Goal: Information Seeking & Learning: Learn about a topic

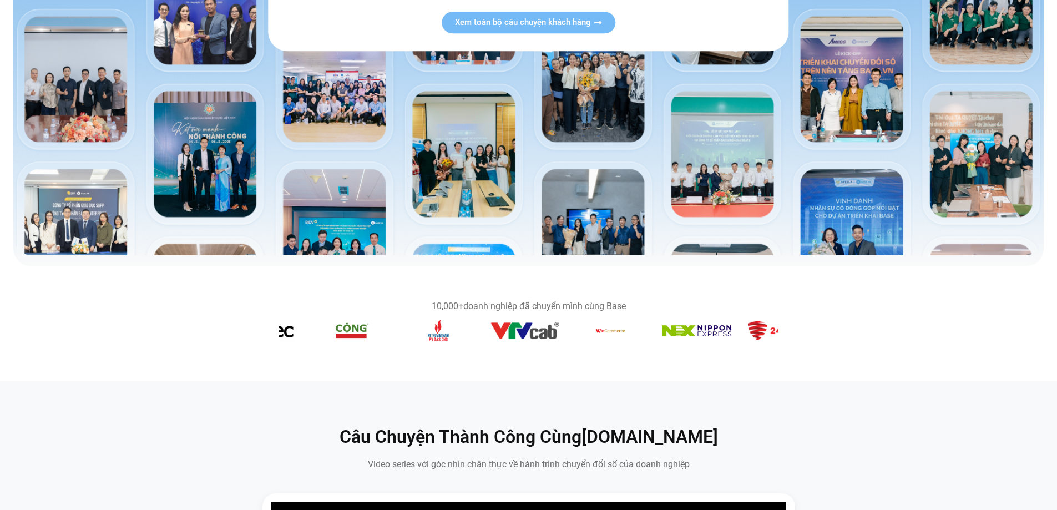
click at [337, 337] on img "6 / 14" at bounding box center [353, 331] width 36 height 22
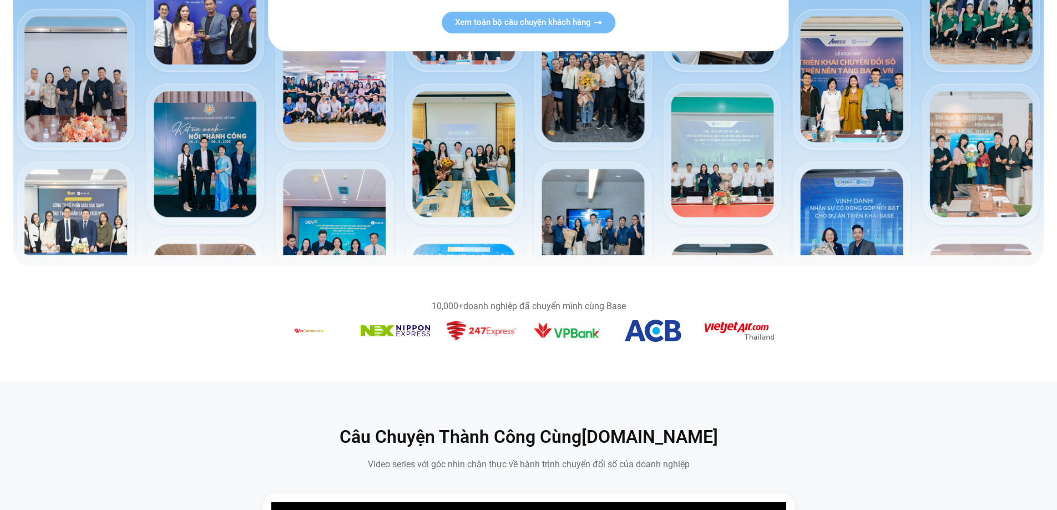
click at [401, 337] on figure "10 / 14" at bounding box center [395, 333] width 69 height 16
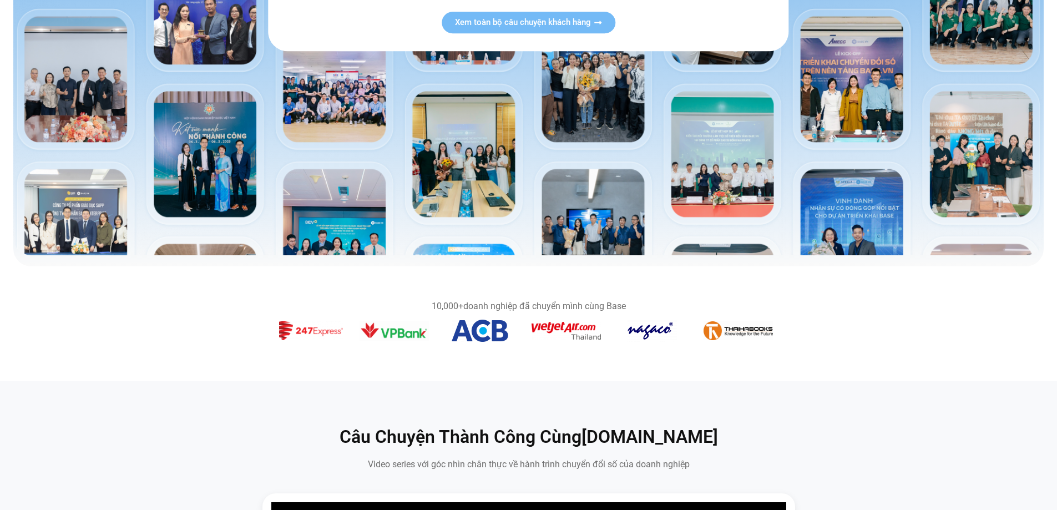
click at [445, 332] on figure "13 / 14" at bounding box center [479, 333] width 69 height 26
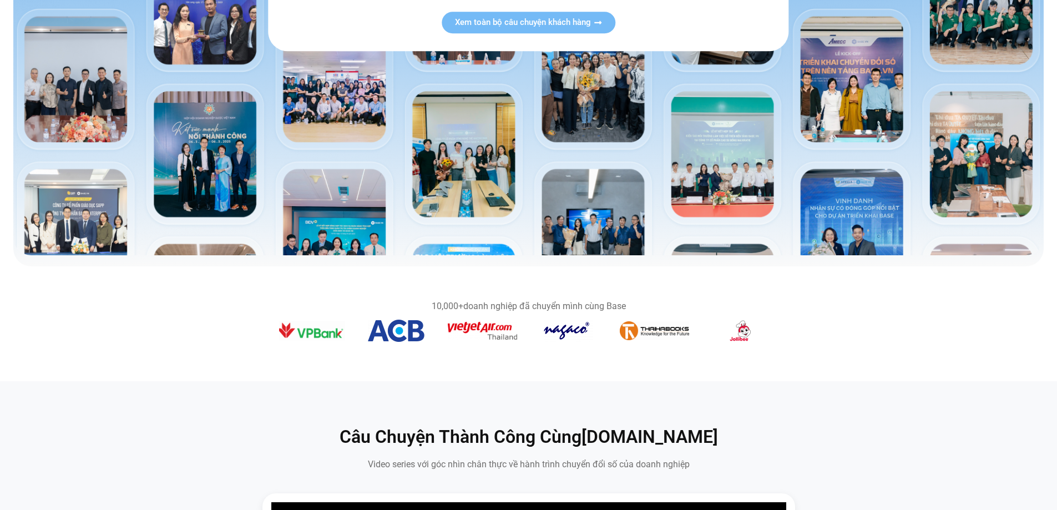
click at [411, 335] on img "13 / 14" at bounding box center [396, 331] width 57 height 22
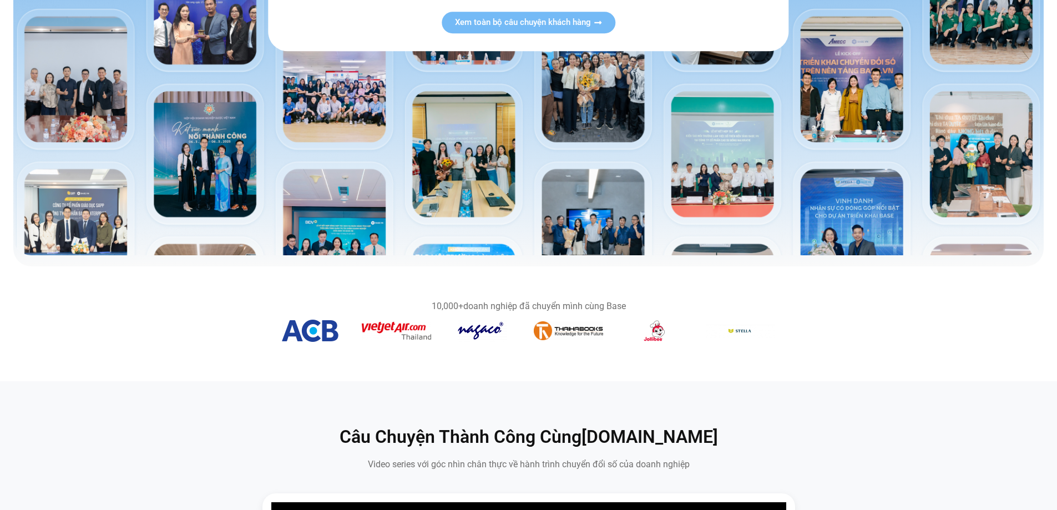
click at [412, 336] on img "14 / 14" at bounding box center [396, 331] width 69 height 18
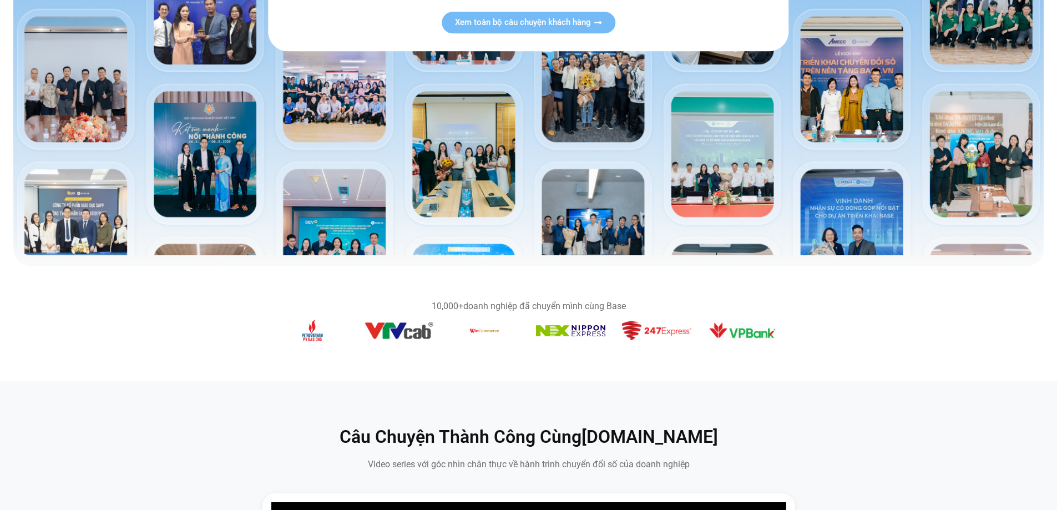
click at [407, 340] on figure "8 / 14" at bounding box center [398, 333] width 69 height 22
drag, startPoint x: 611, startPoint y: 330, endPoint x: 450, endPoint y: 337, distance: 161.1
click at [450, 337] on div "Băng chuyền hình ảnh" at bounding box center [528, 333] width 499 height 26
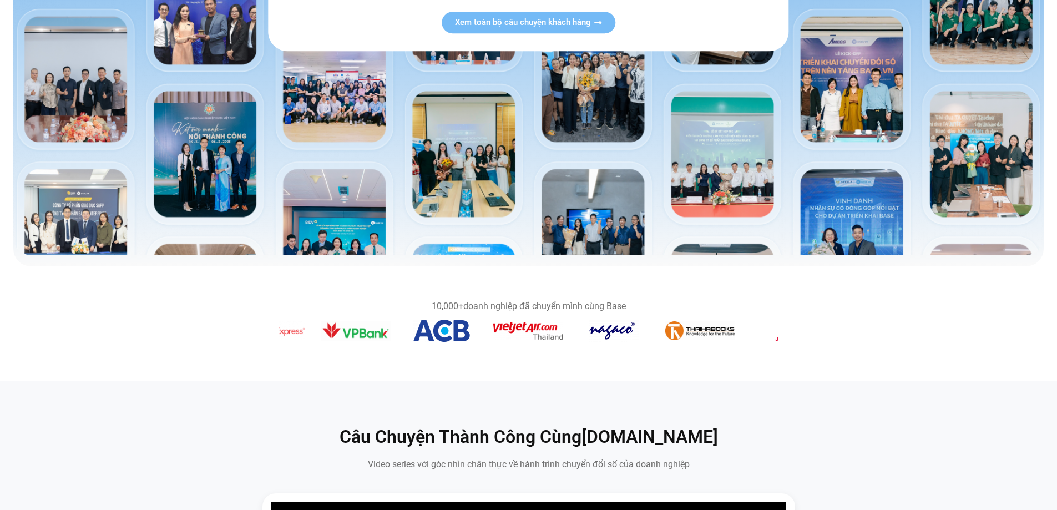
click at [322, 337] on img "12 / 14" at bounding box center [355, 330] width 69 height 19
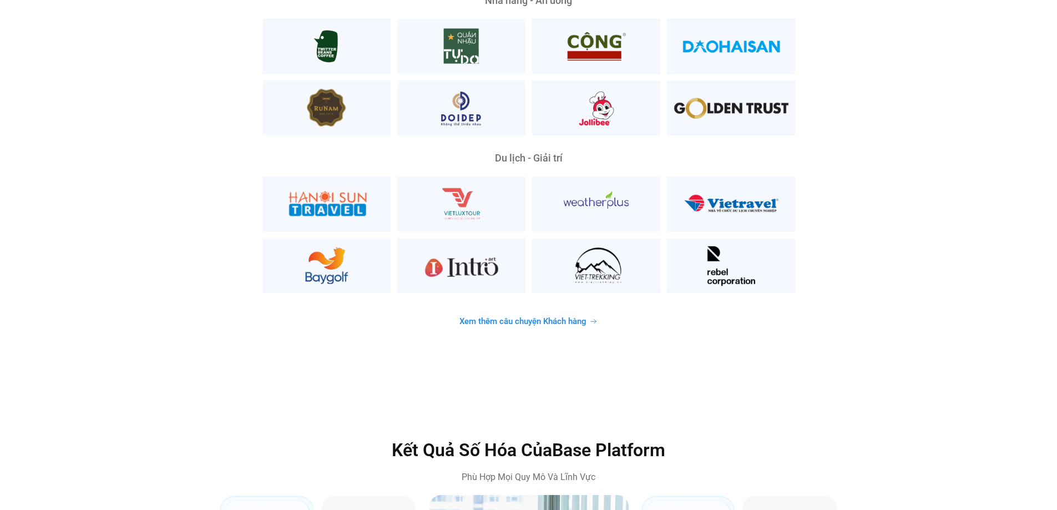
scroll to position [2996, 0]
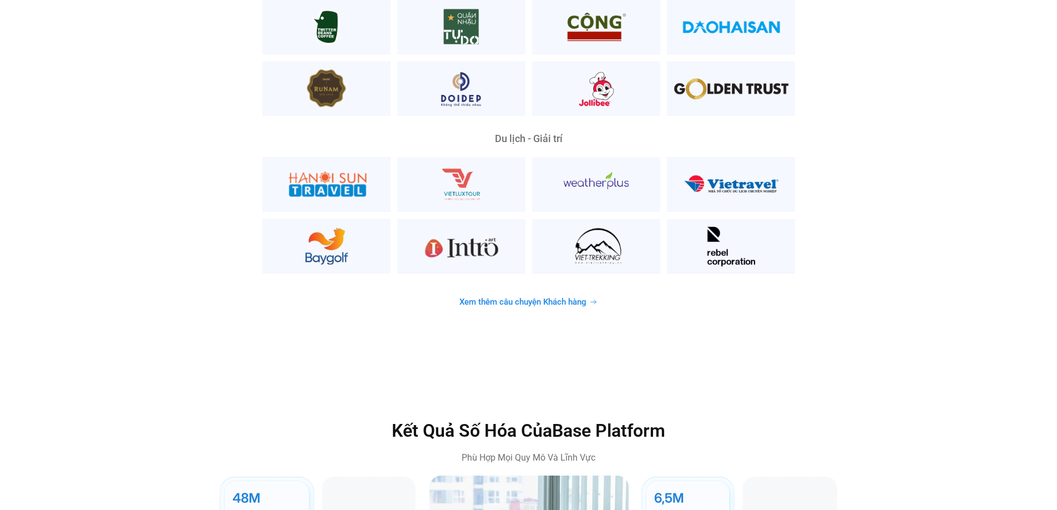
click at [568, 298] on span "Xem thêm câu chuyện Khách hàng" at bounding box center [522, 302] width 127 height 8
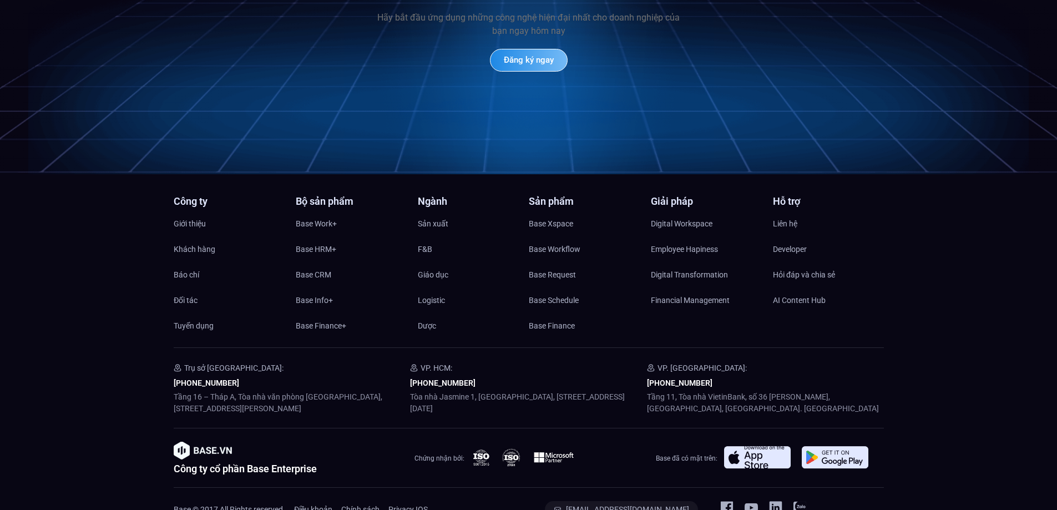
scroll to position [5379, 0]
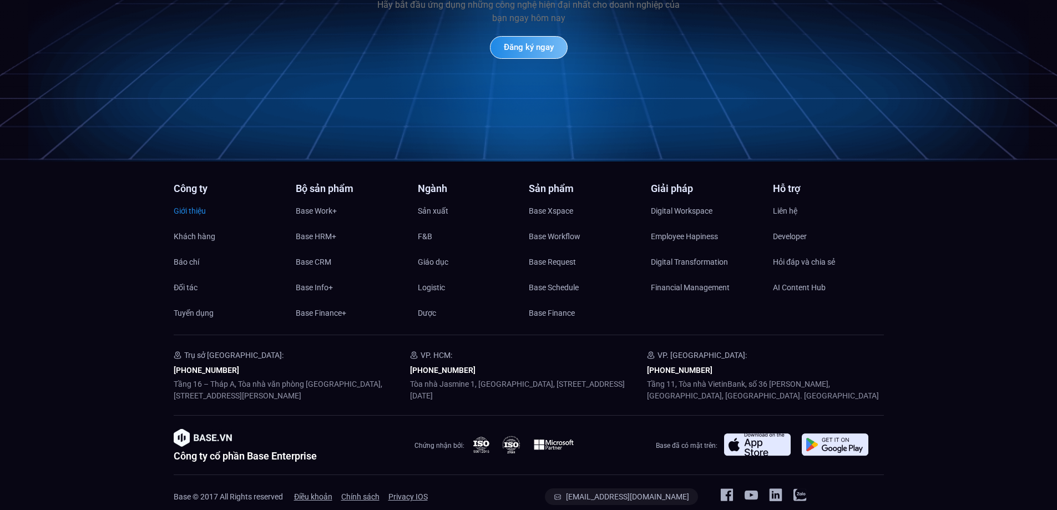
click at [196, 202] on span "Giới thiệu" at bounding box center [190, 210] width 32 height 17
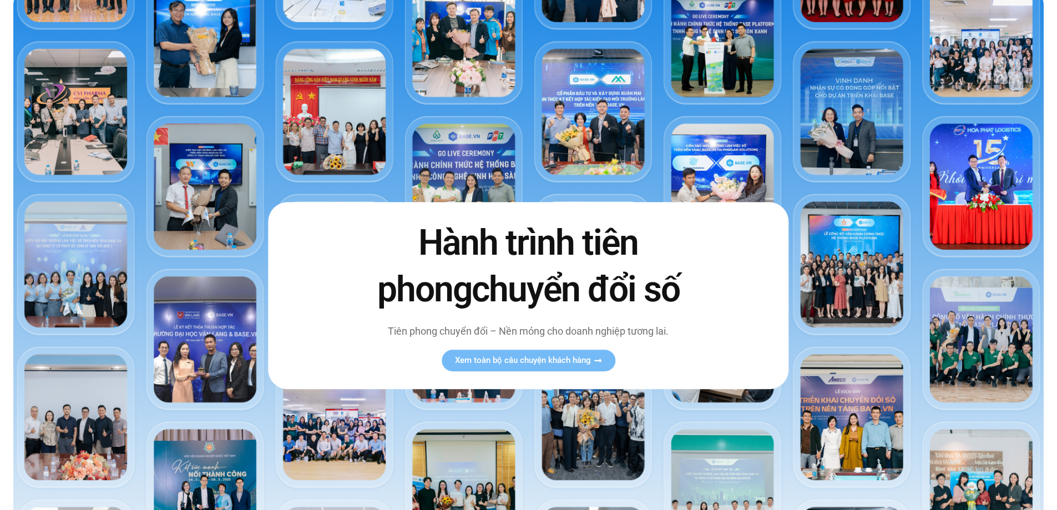
scroll to position [0, 0]
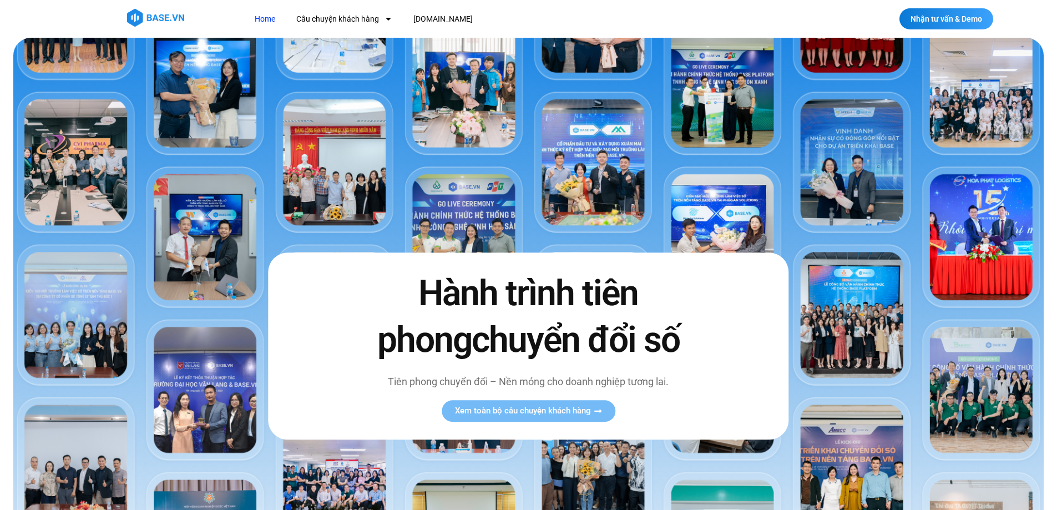
click at [160, 17] on img at bounding box center [155, 18] width 57 height 18
click at [158, 19] on img at bounding box center [155, 18] width 57 height 18
